Goal: Navigation & Orientation: Find specific page/section

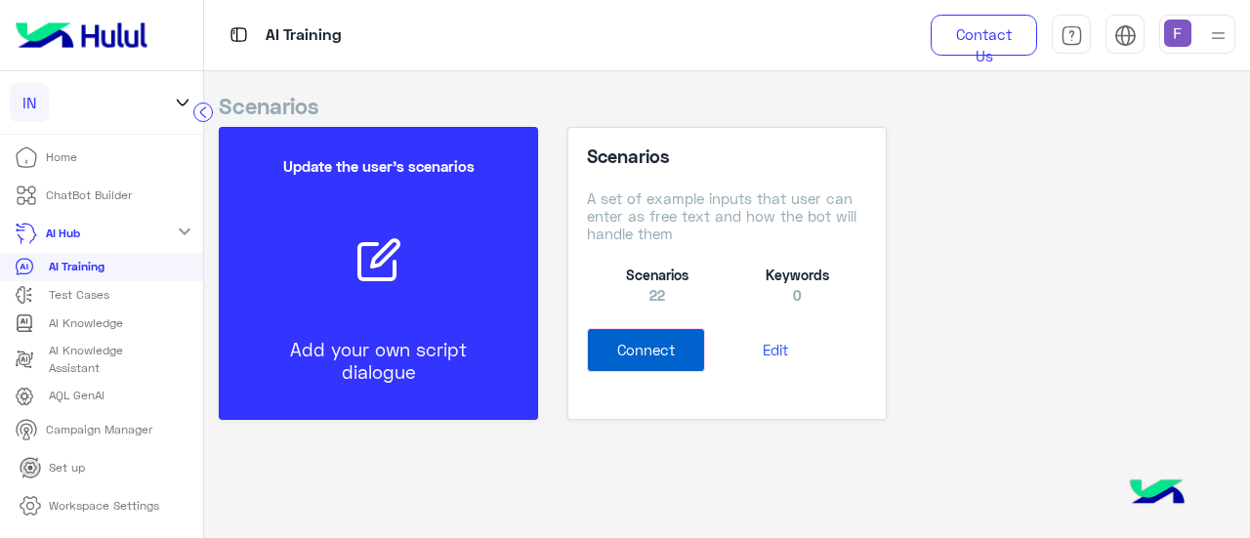
click at [141, 156] on li "Home" at bounding box center [101, 158] width 203 height 38
click at [72, 161] on p "Home" at bounding box center [61, 157] width 31 height 18
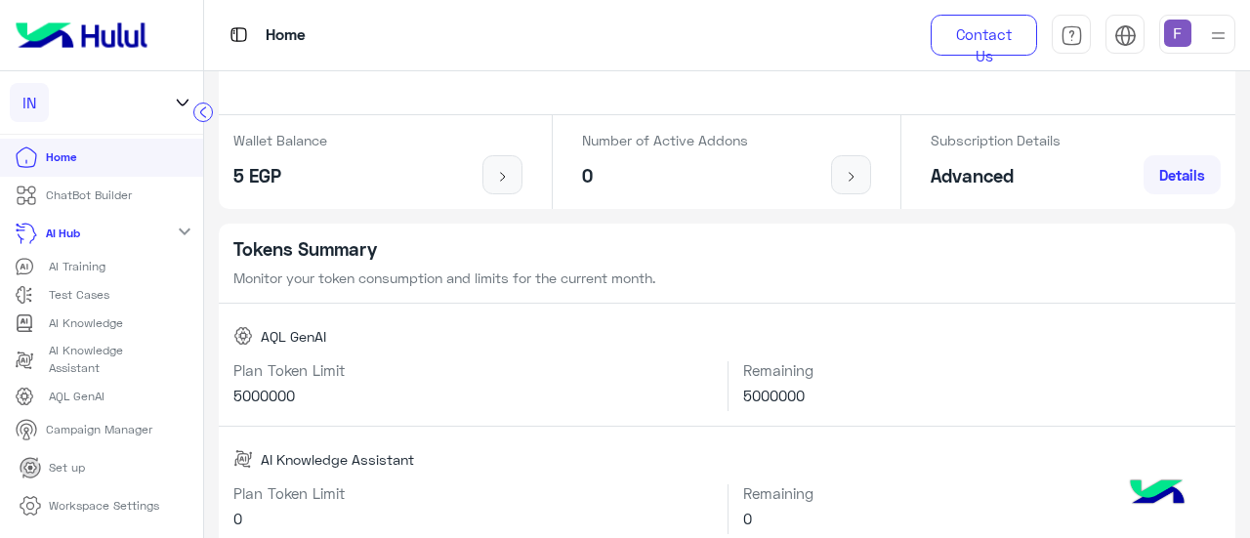
scroll to position [226, 0]
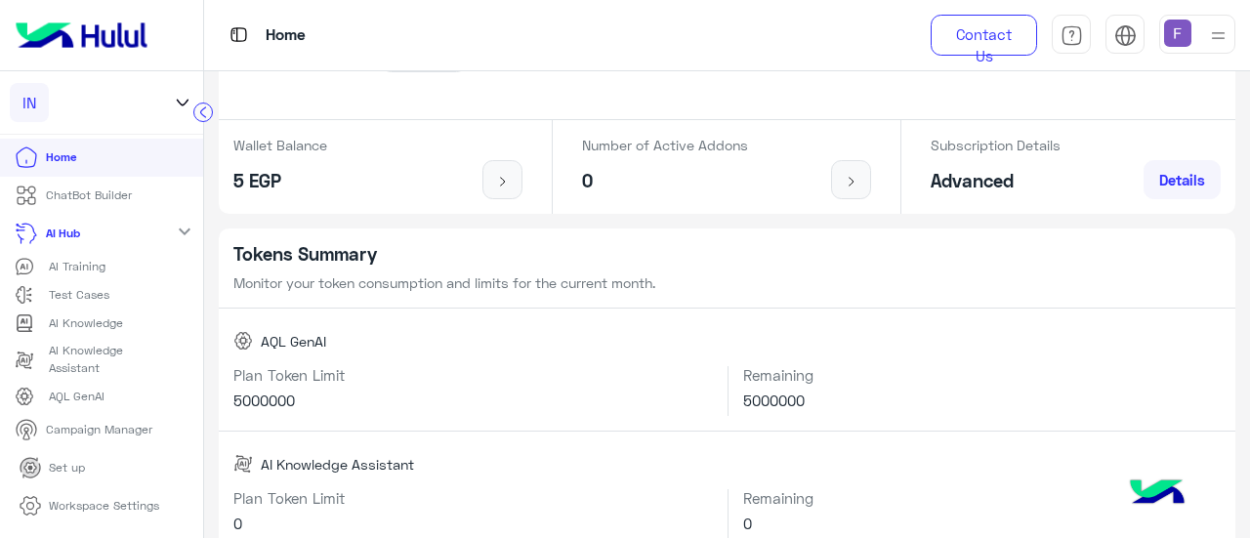
click at [177, 226] on mat-icon "expand_more" at bounding box center [184, 231] width 23 height 23
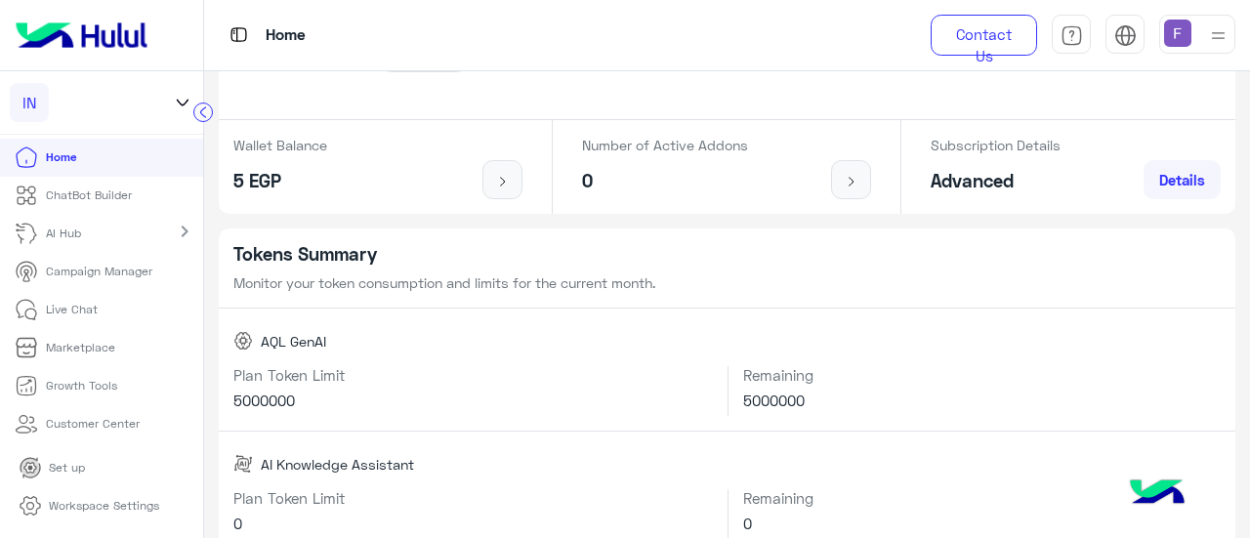
click at [174, 229] on mat-icon "chevron_right" at bounding box center [184, 231] width 23 height 23
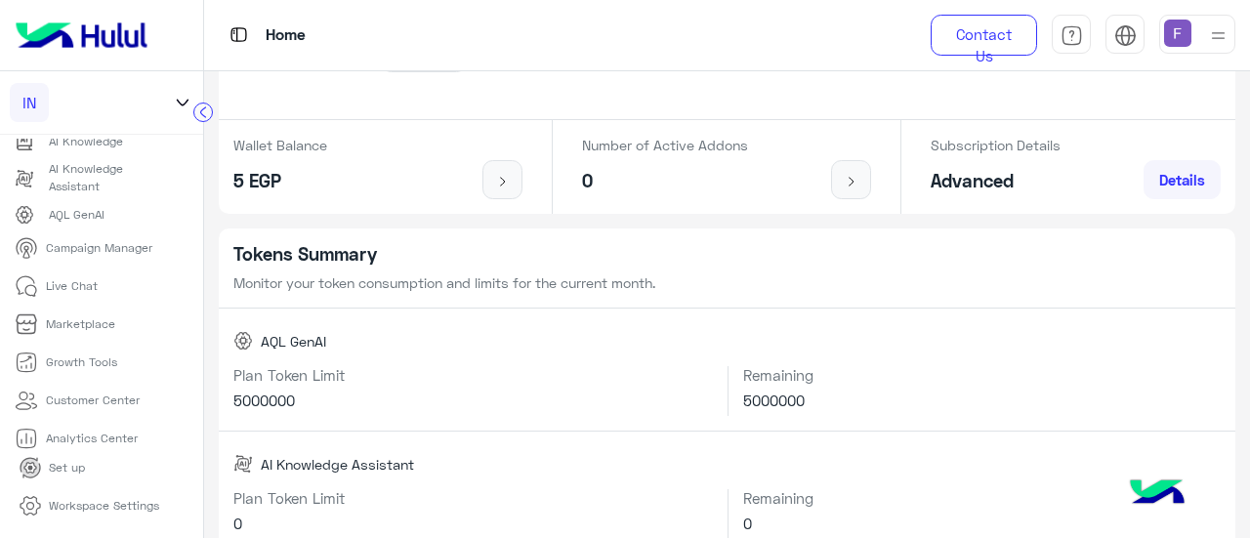
scroll to position [269, 0]
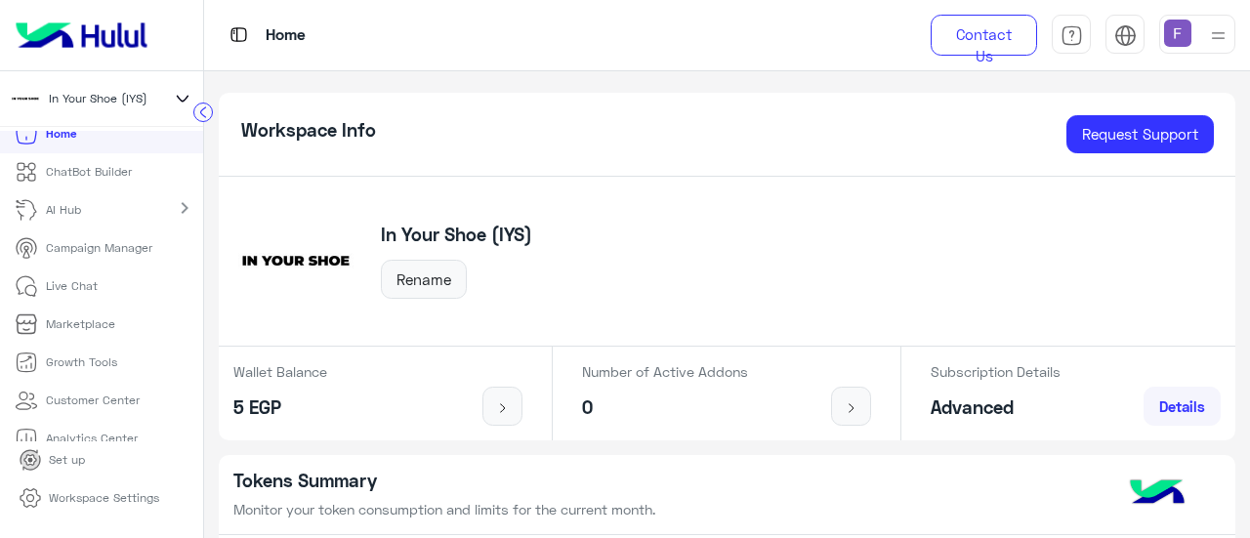
scroll to position [111, 0]
